Goal: Information Seeking & Learning: Learn about a topic

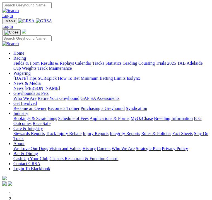
scroll to position [87, 0]
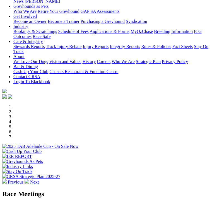
select select "[GEOGRAPHIC_DATA]"
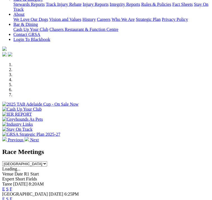
scroll to position [131, 0]
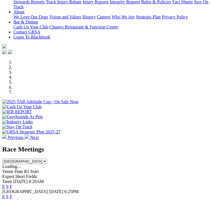
click at [12, 194] on link "F" at bounding box center [11, 196] width 3 height 5
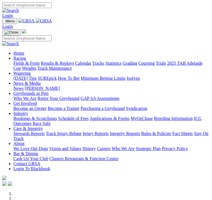
select select "NSW"
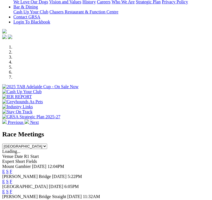
click at [12, 179] on link "F" at bounding box center [11, 181] width 3 height 5
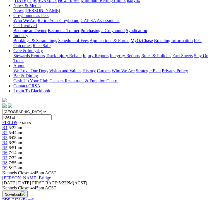
scroll to position [87, 0]
